Goal: Transaction & Acquisition: Purchase product/service

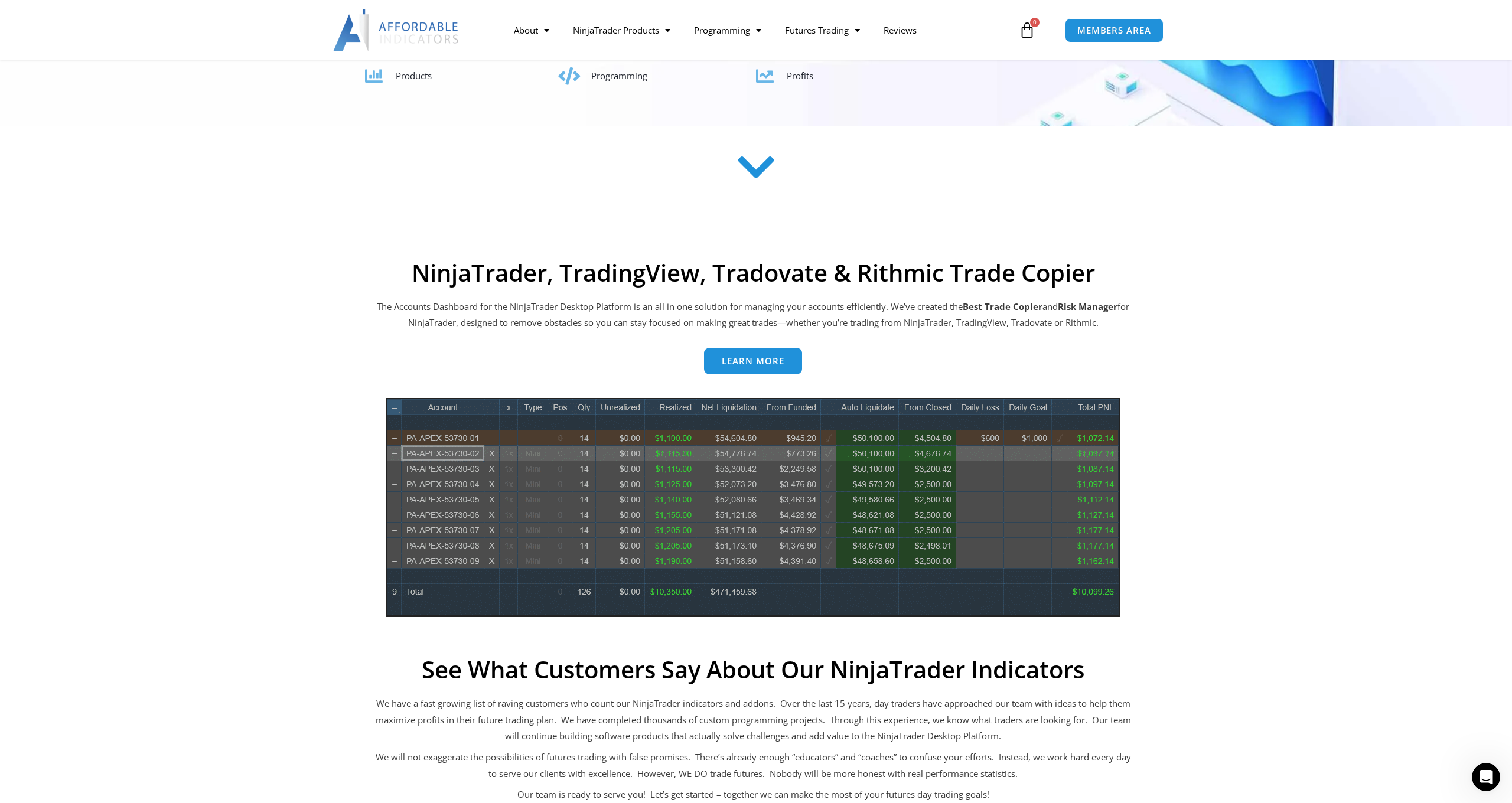
scroll to position [323, 0]
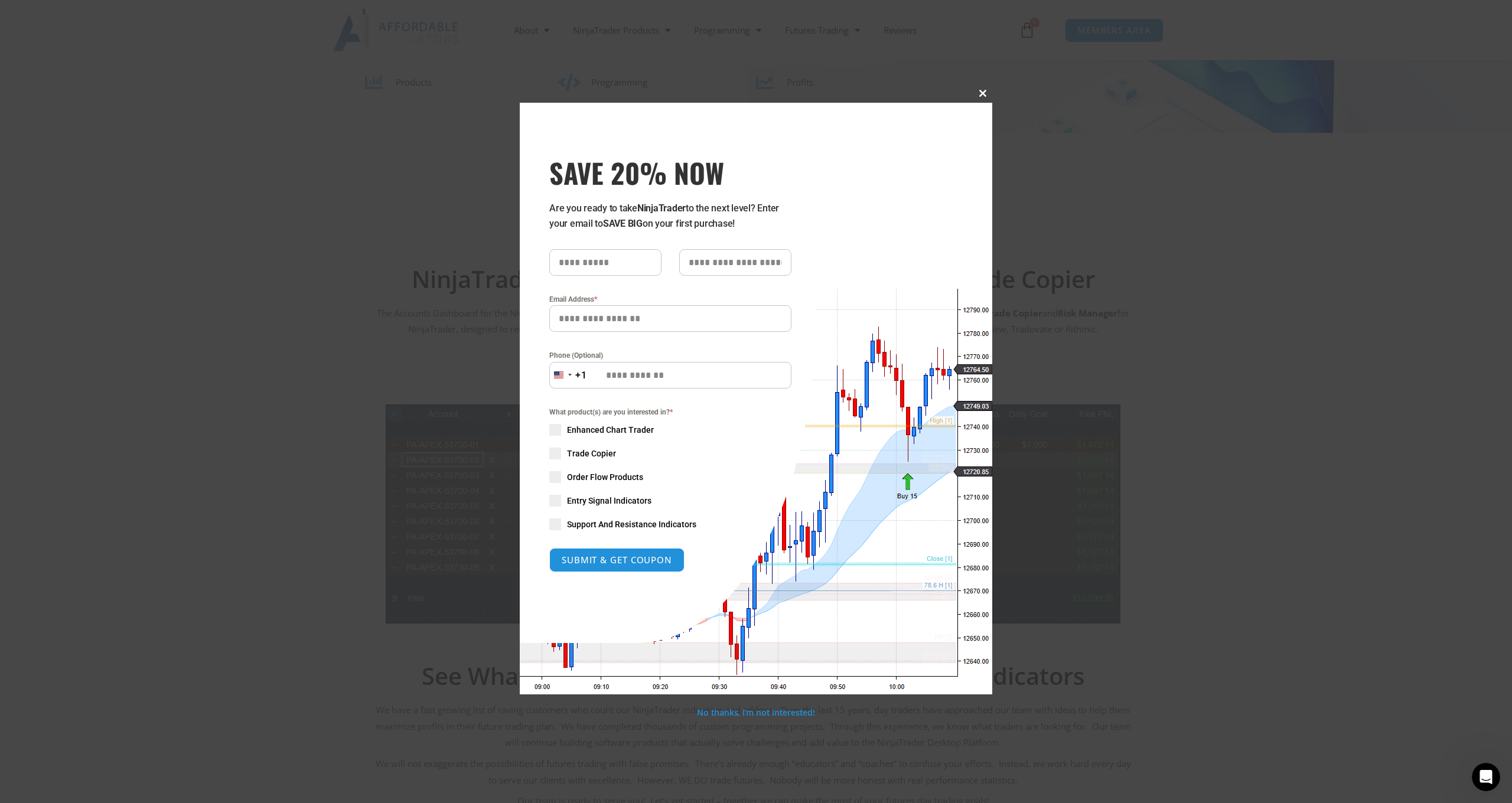
click at [977, 94] on span at bounding box center [983, 93] width 19 height 7
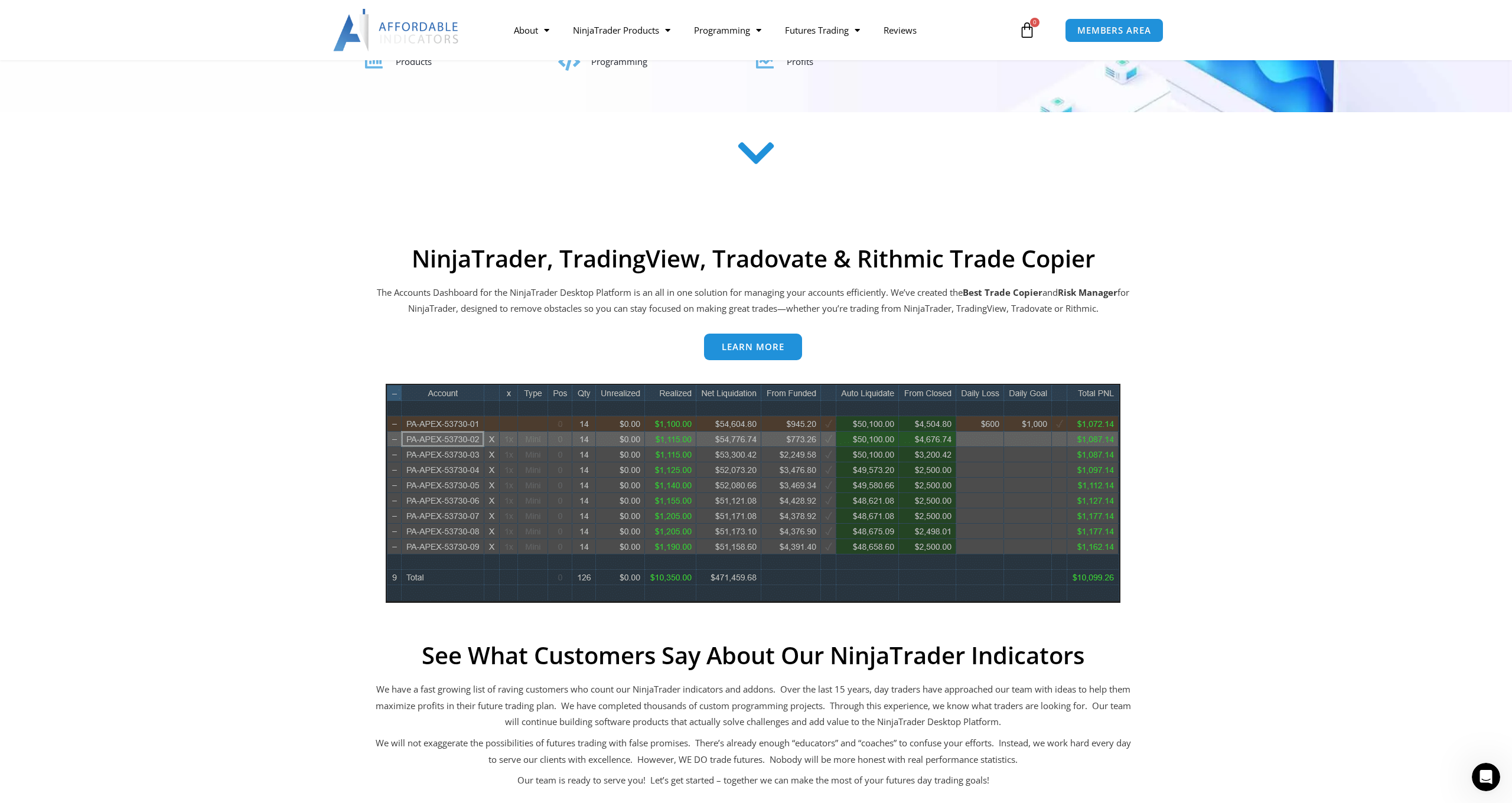
scroll to position [383, 0]
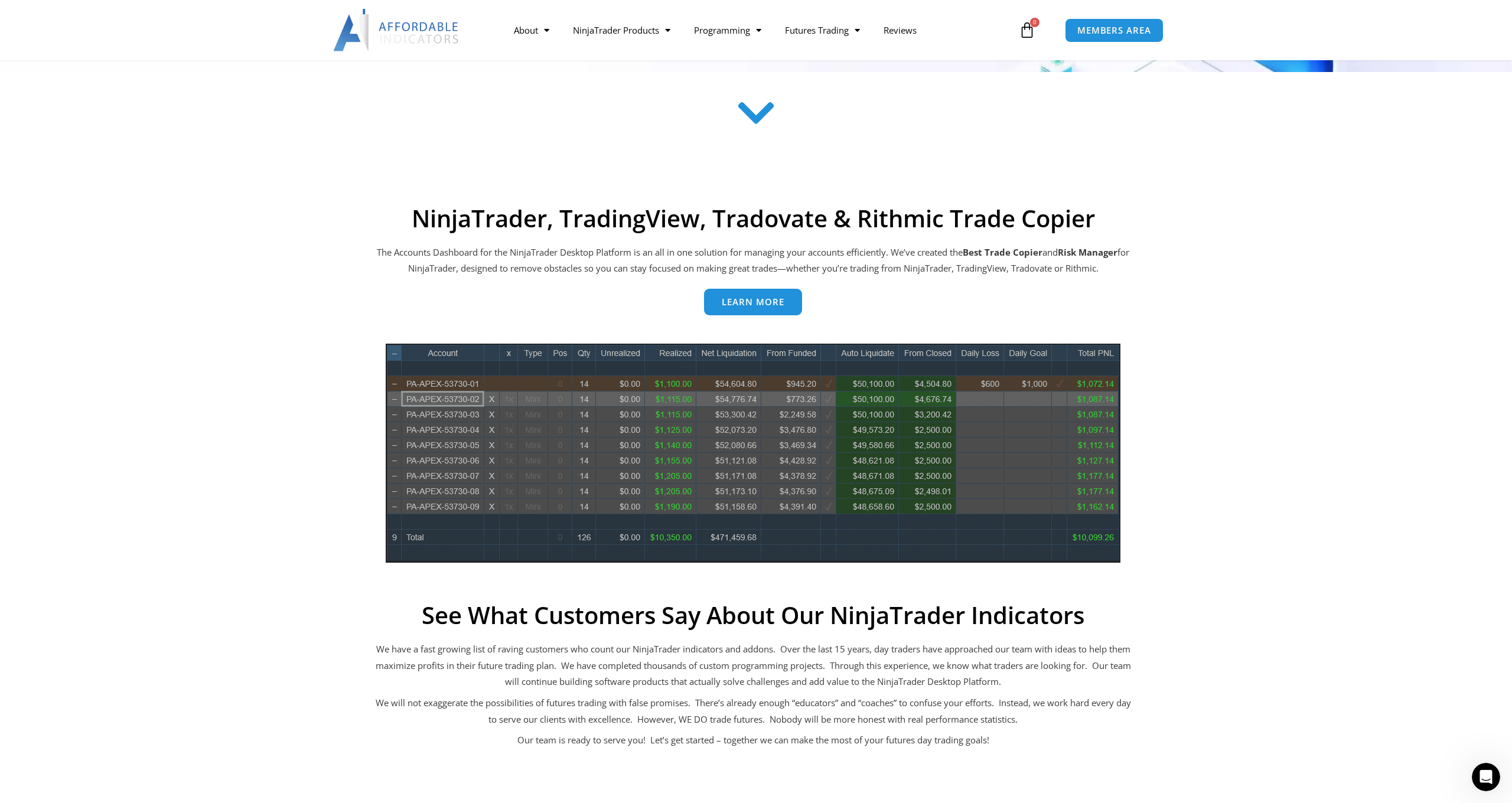
click at [768, 302] on span "Learn more" at bounding box center [753, 302] width 63 height 9
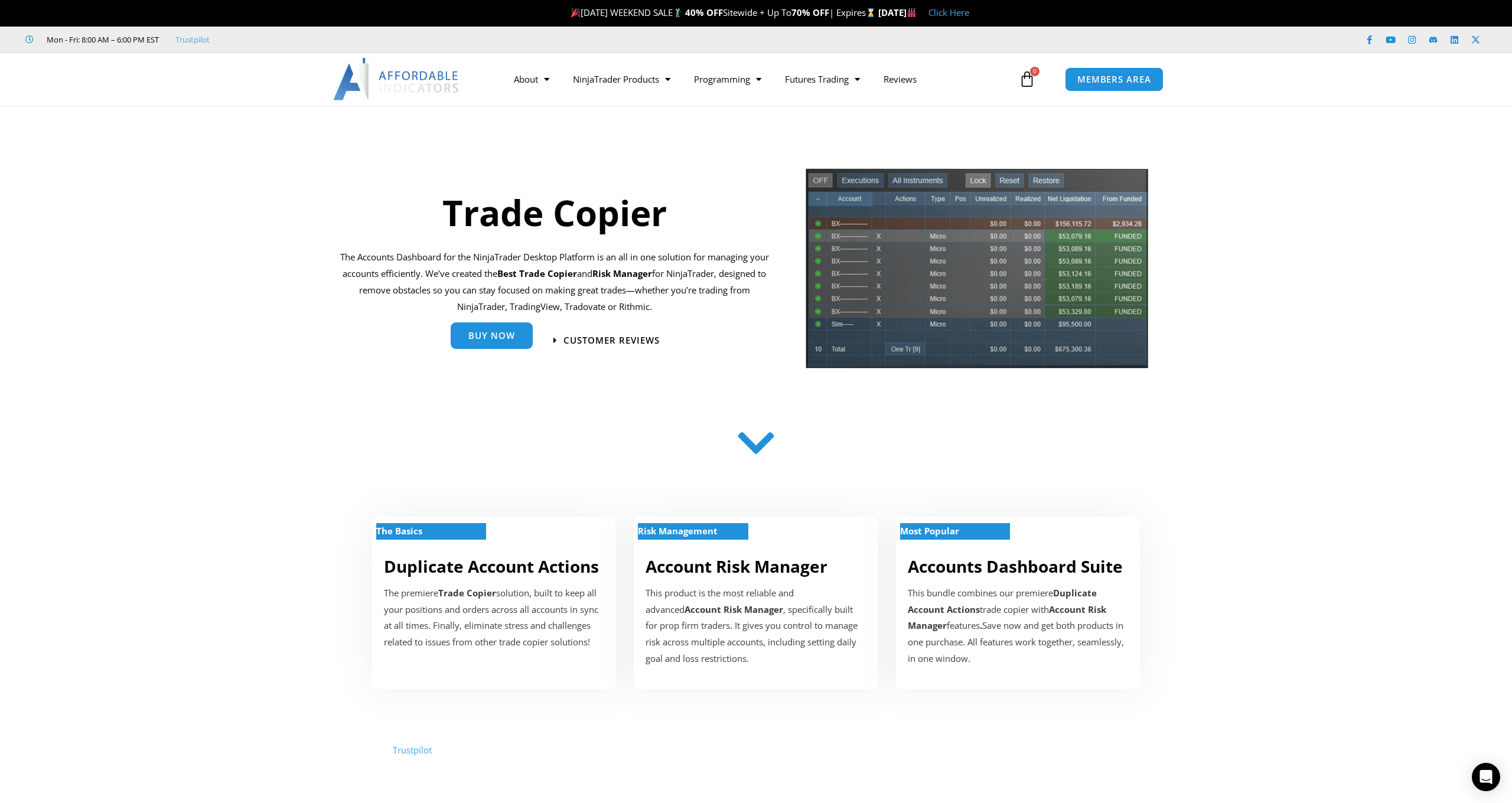
click at [502, 337] on span "Buy Now" at bounding box center [491, 336] width 47 height 9
